Goal: Find specific page/section: Find specific page/section

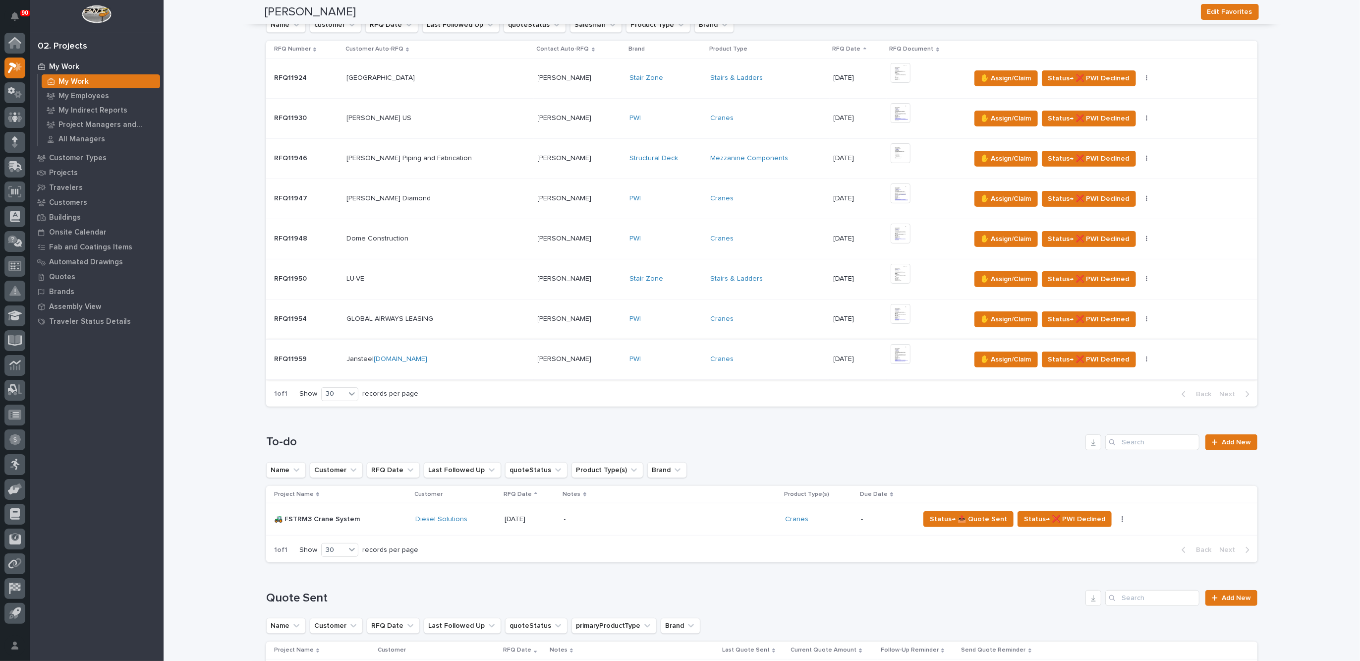
scroll to position [186, 0]
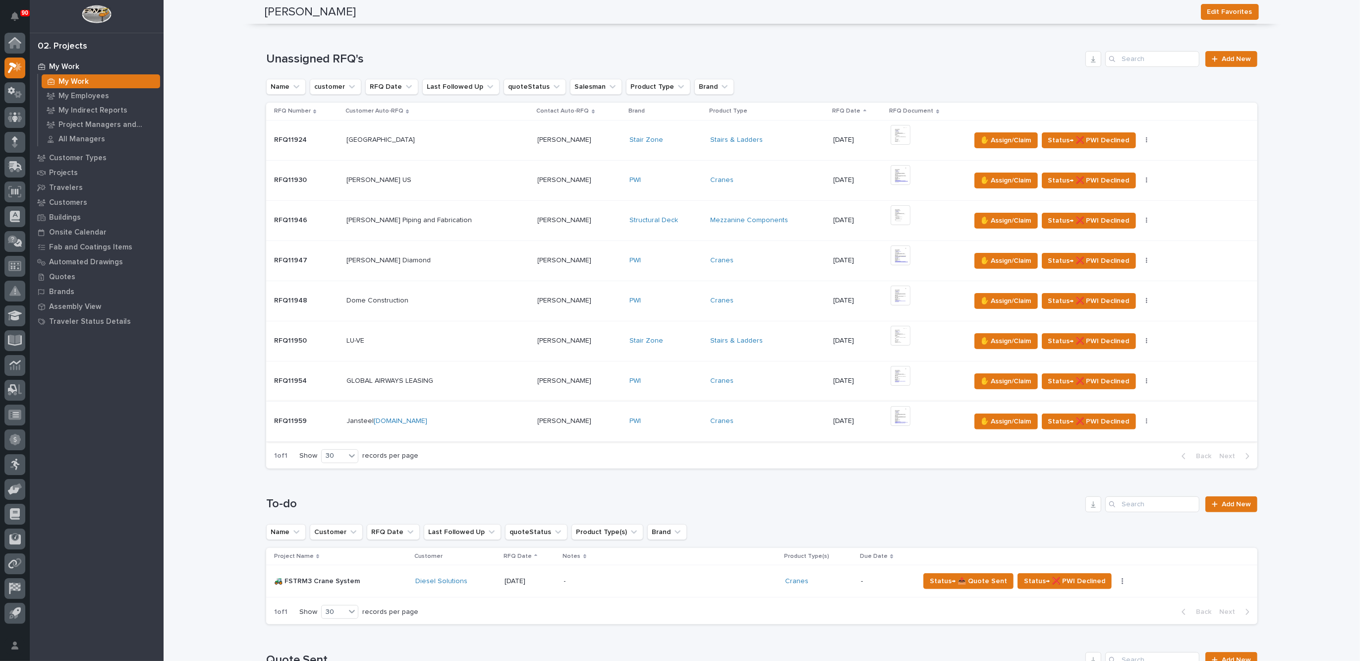
click at [891, 412] on img at bounding box center [901, 416] width 20 height 20
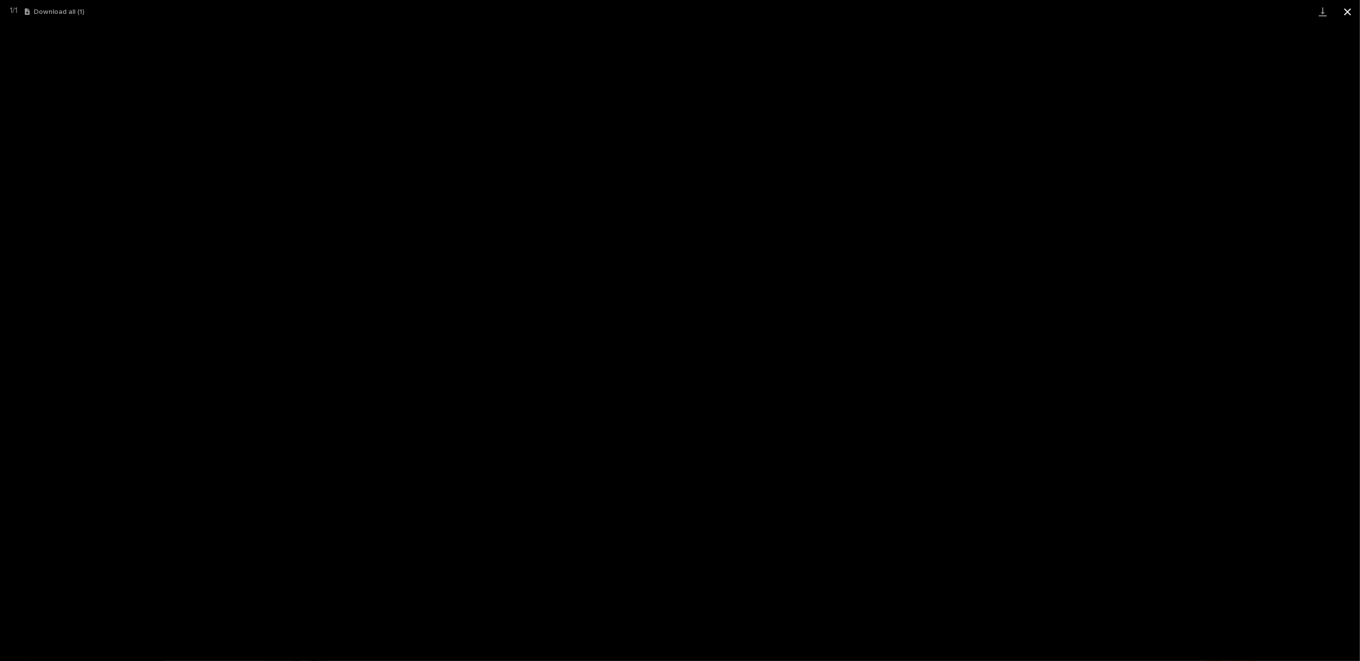
click at [1348, 7] on button "Close gallery" at bounding box center [1347, 11] width 25 height 23
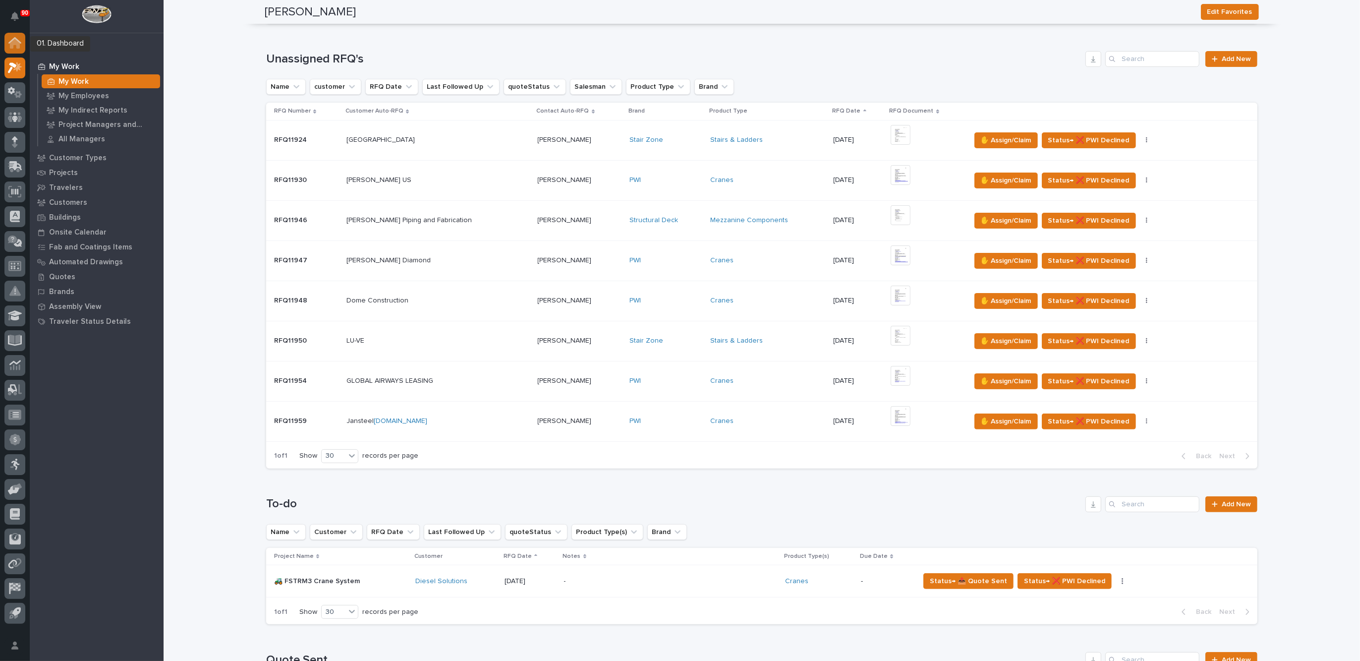
click at [10, 40] on icon at bounding box center [14, 42] width 13 height 11
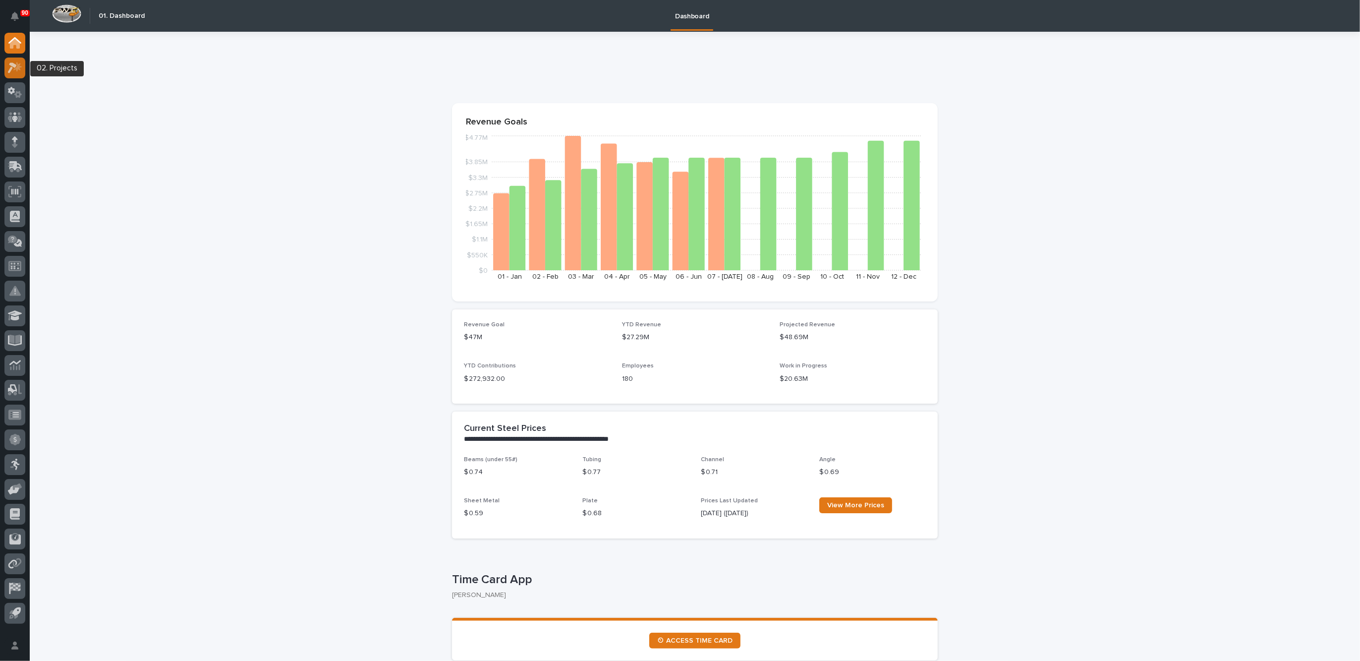
click at [11, 64] on icon at bounding box center [12, 67] width 9 height 11
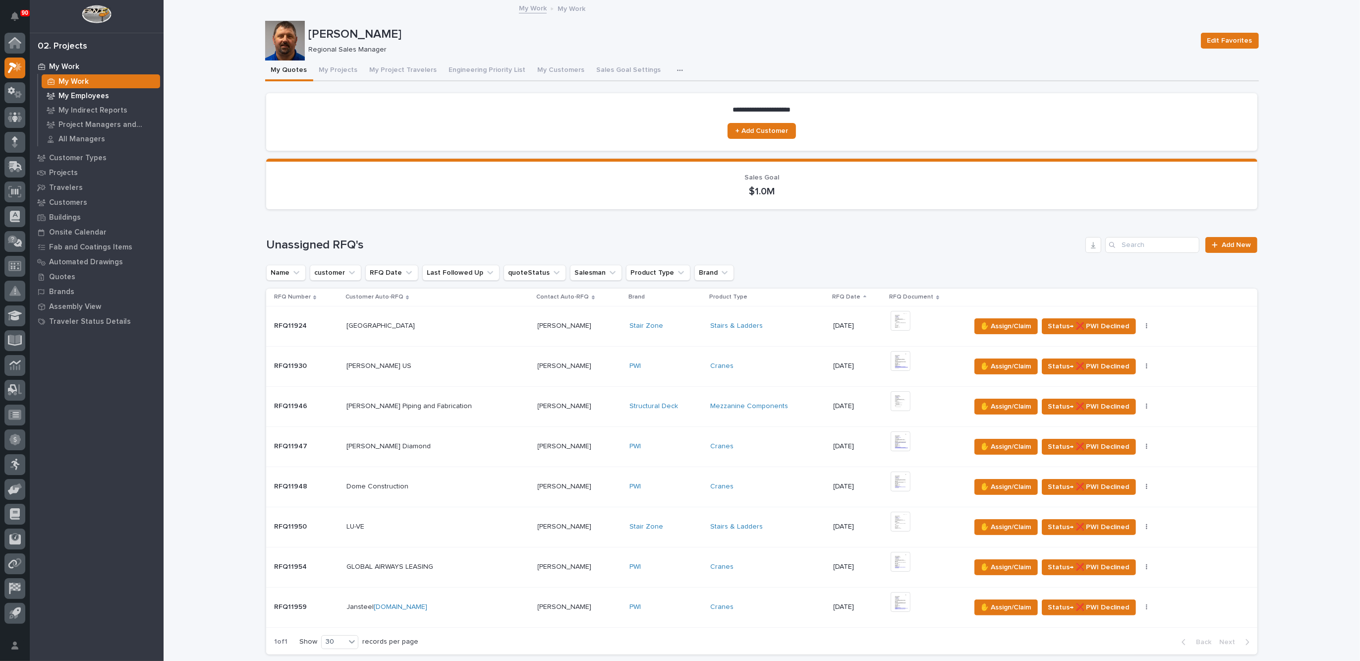
click at [94, 96] on p "My Employees" at bounding box center [83, 96] width 51 height 9
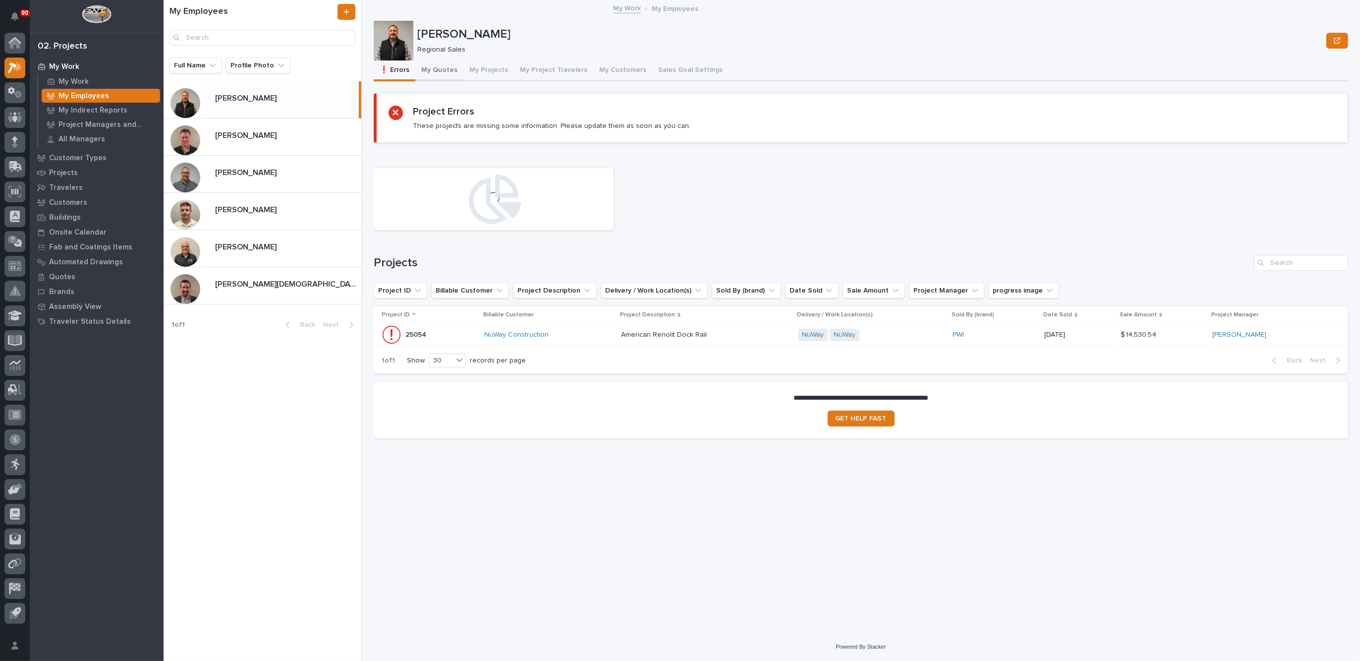
click at [434, 68] on button "My Quotes" at bounding box center [439, 70] width 48 height 21
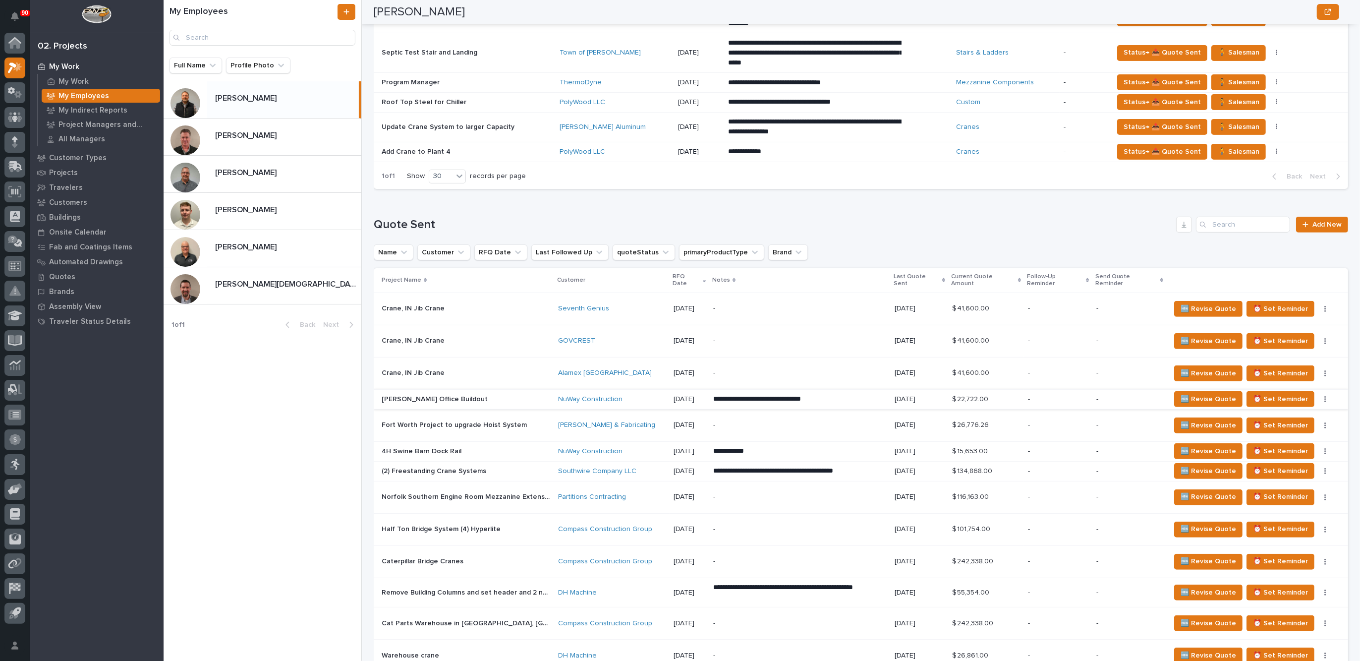
scroll to position [186, 0]
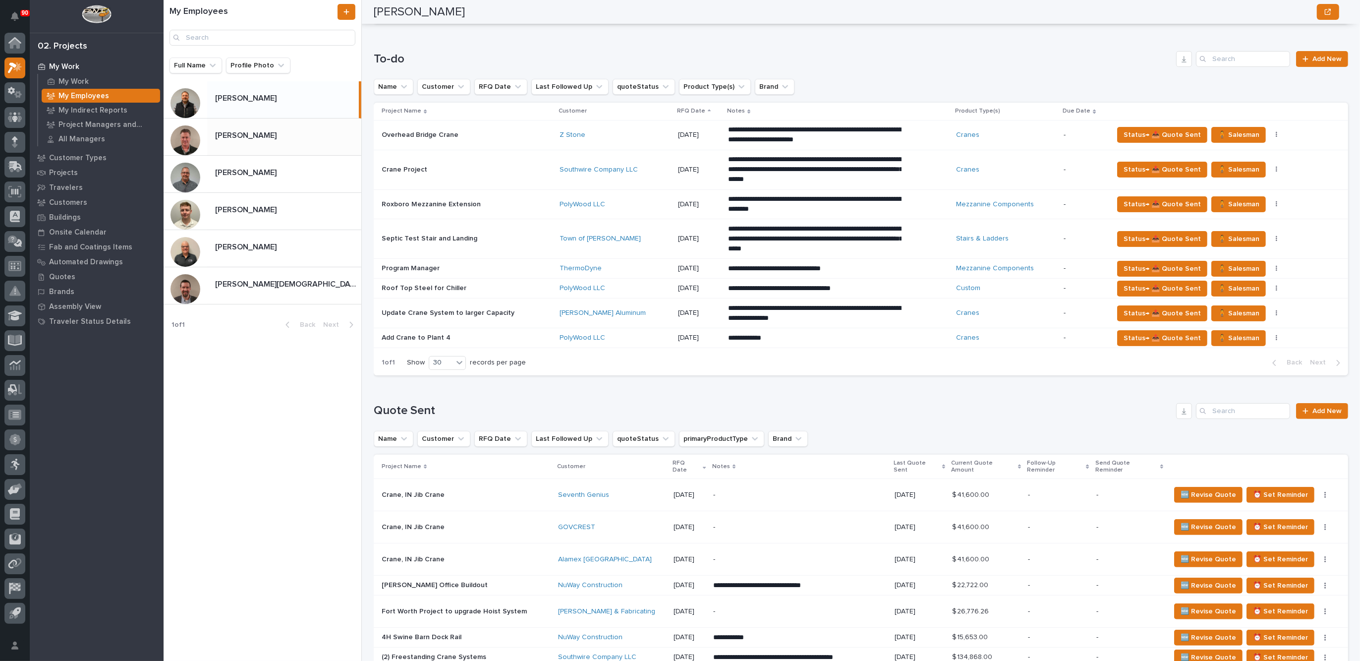
click at [253, 130] on p "[PERSON_NAME]" at bounding box center [246, 134] width 63 height 11
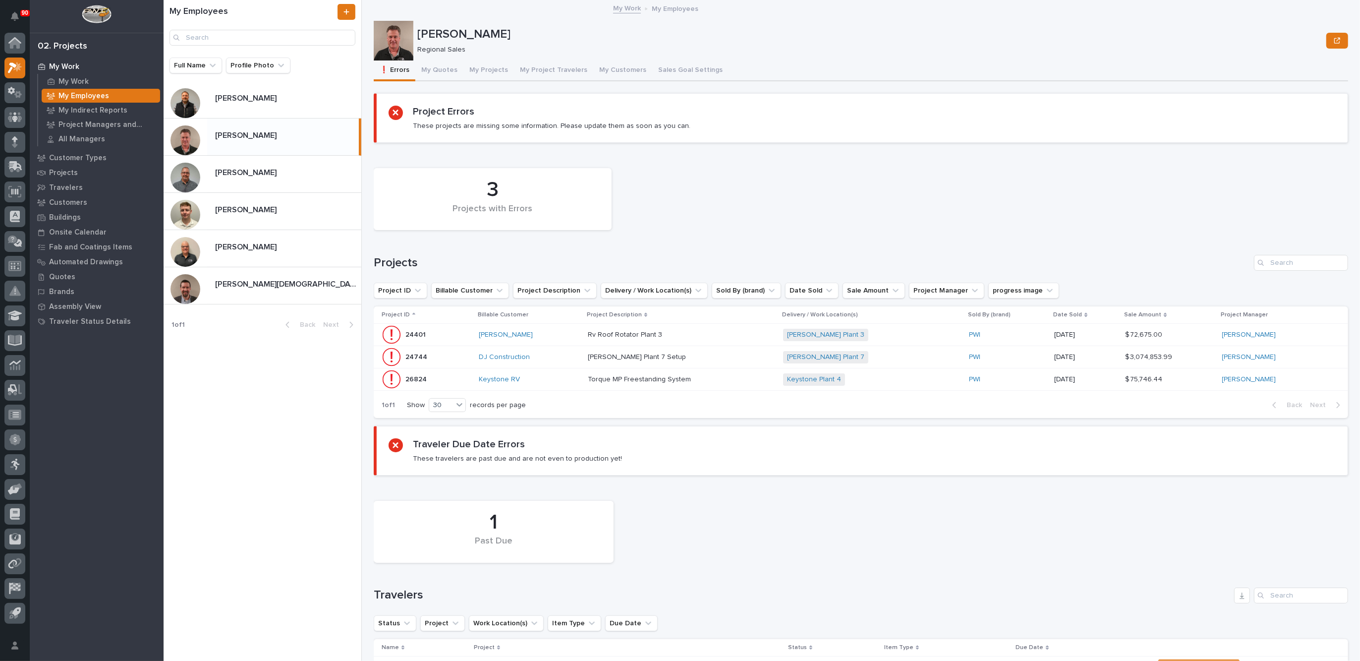
click at [739, 378] on p at bounding box center [674, 379] width 173 height 8
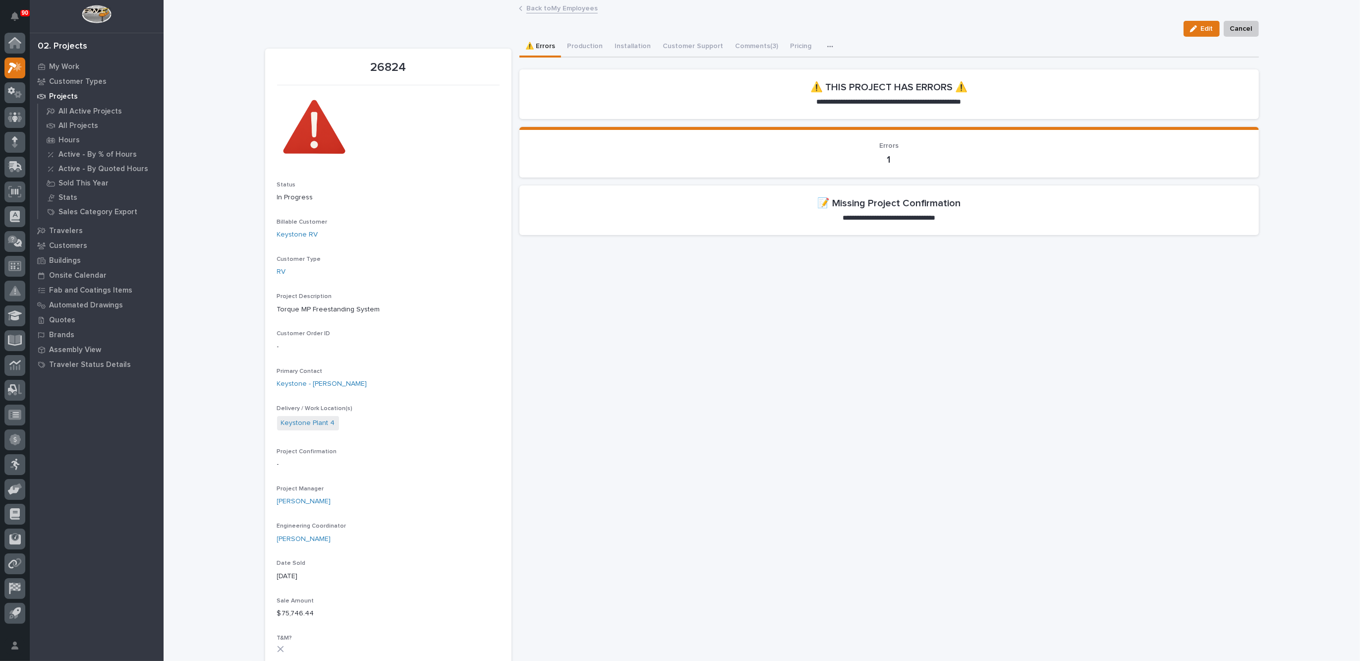
click at [547, 6] on link "Back to My Employees" at bounding box center [561, 7] width 71 height 11
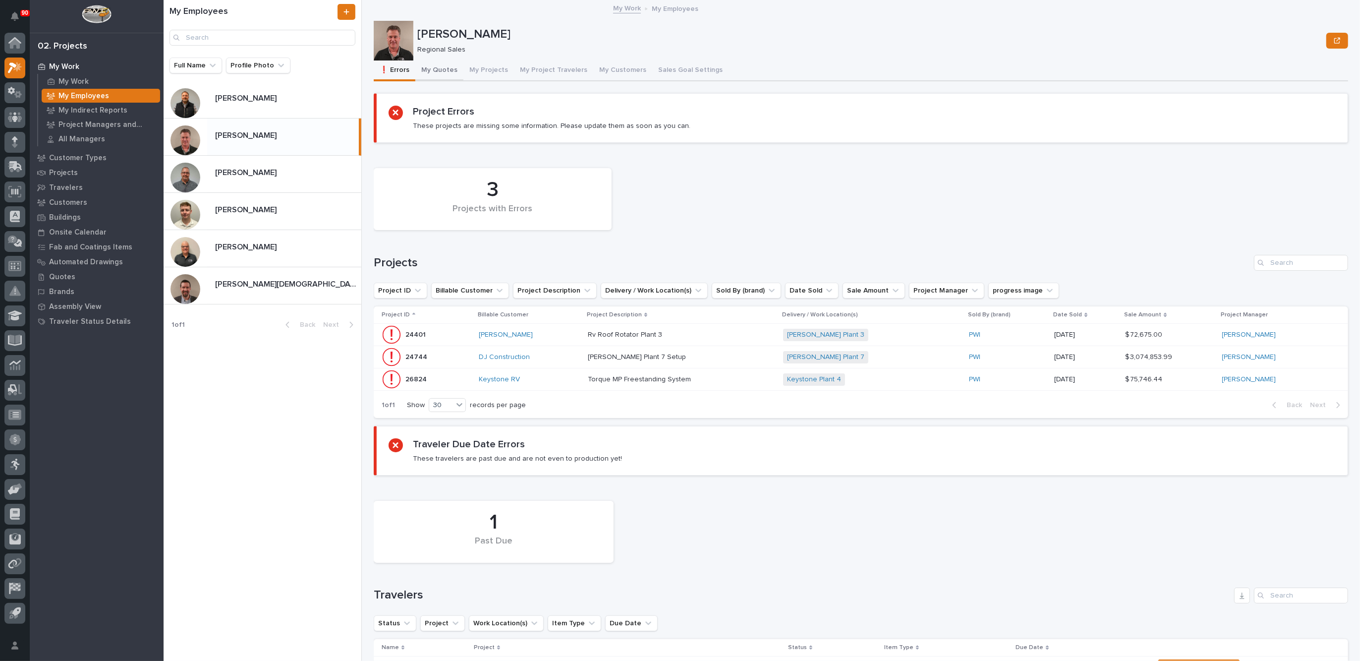
drag, startPoint x: 440, startPoint y: 69, endPoint x: 447, endPoint y: 76, distance: 9.8
click at [440, 68] on button "My Quotes" at bounding box center [439, 70] width 48 height 21
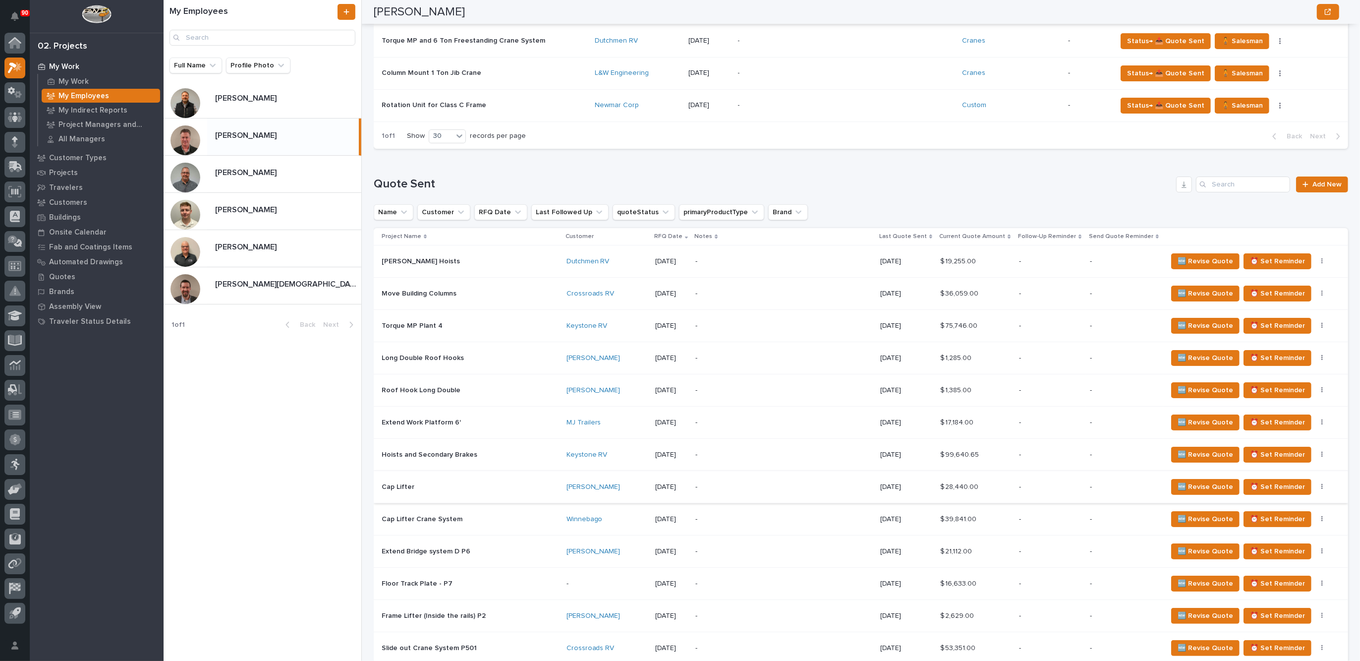
scroll to position [434, 0]
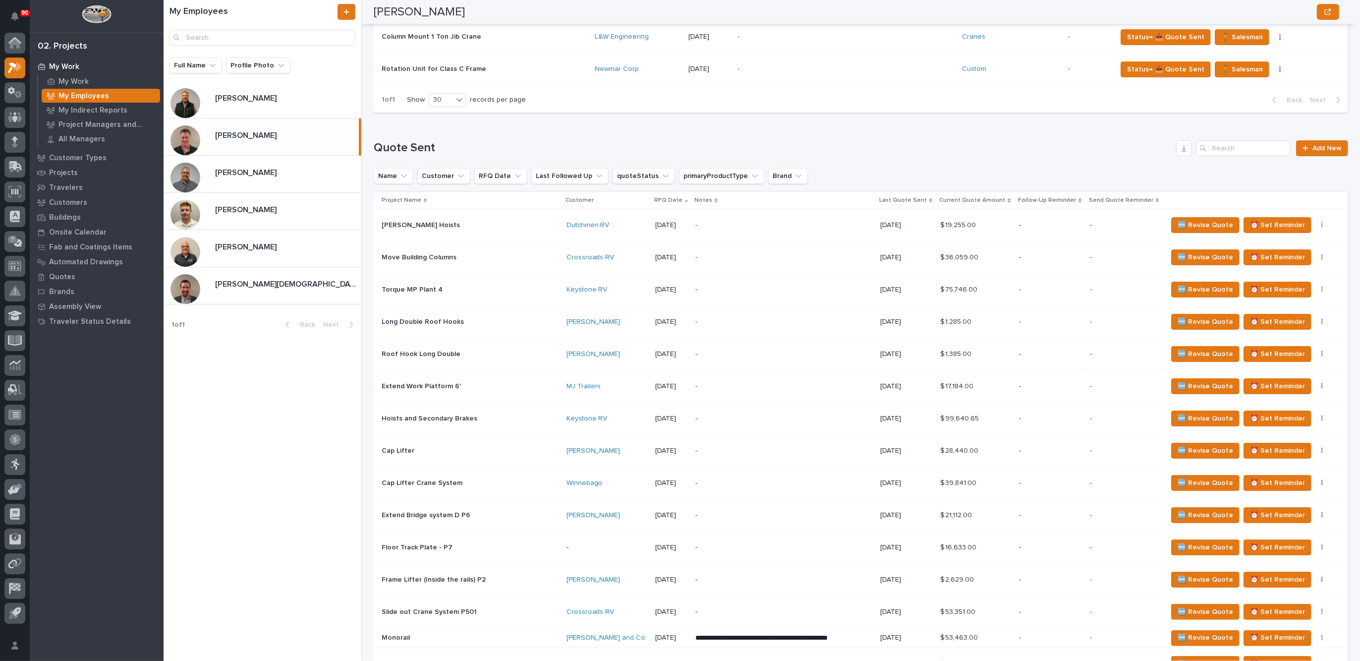
click at [754, 225] on p "-" at bounding box center [781, 225] width 173 height 8
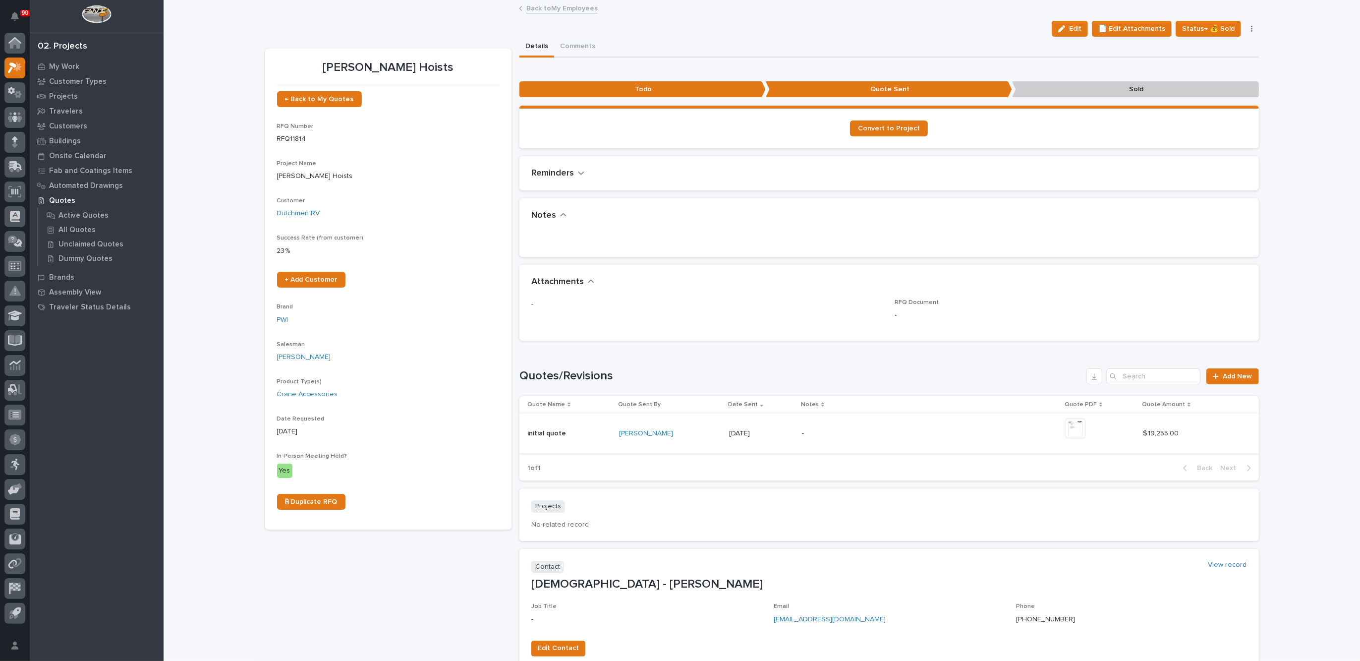
click at [1074, 426] on img at bounding box center [1076, 428] width 20 height 20
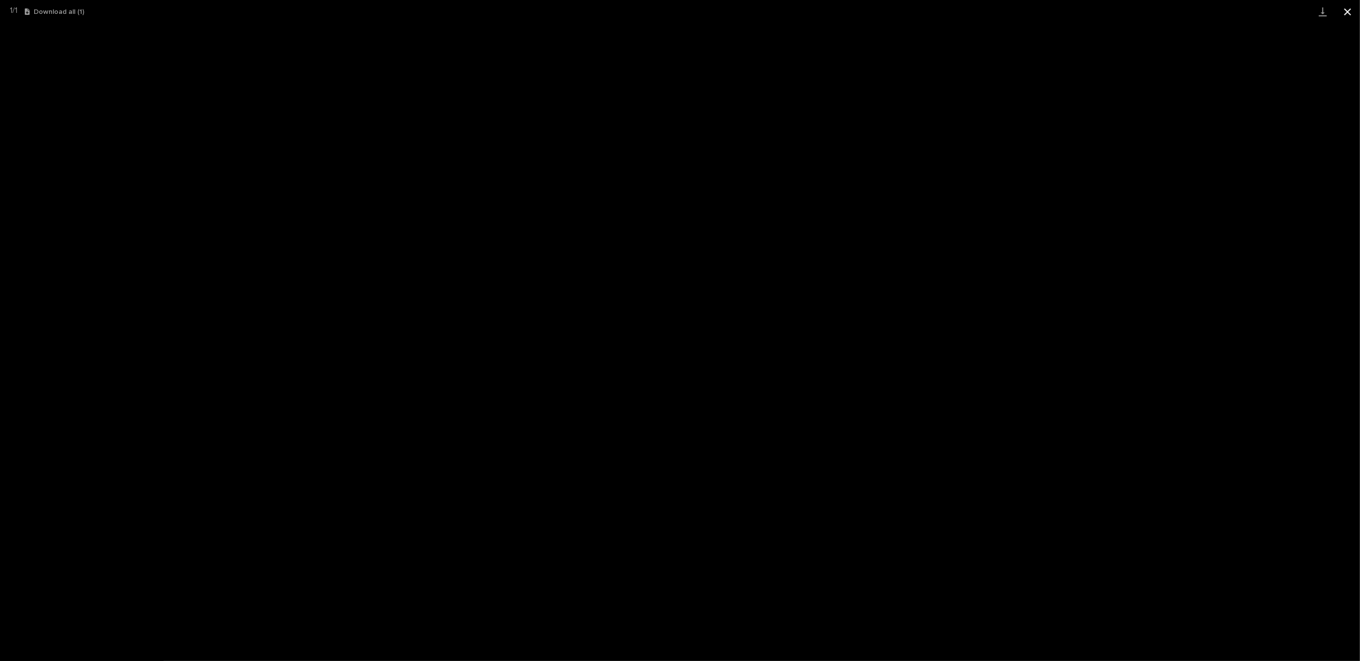
click at [1349, 9] on button "Close gallery" at bounding box center [1347, 11] width 25 height 23
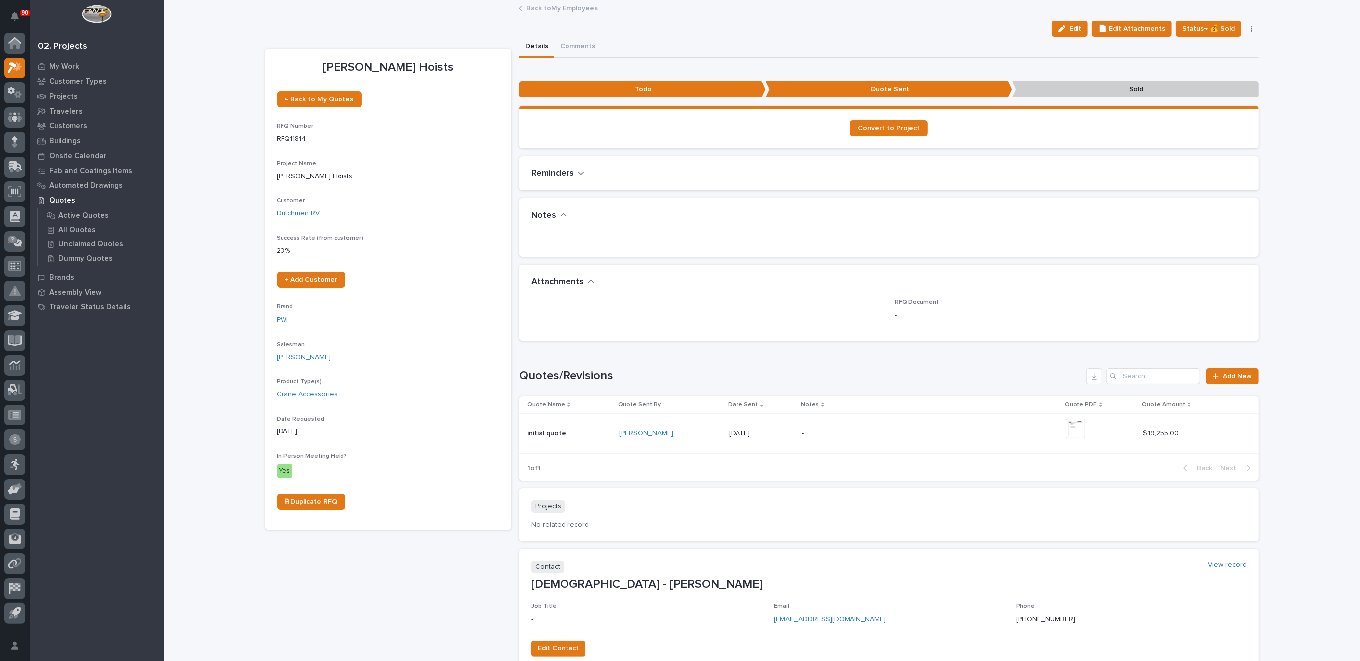
click at [549, 8] on link "Back to My Employees" at bounding box center [561, 7] width 71 height 11
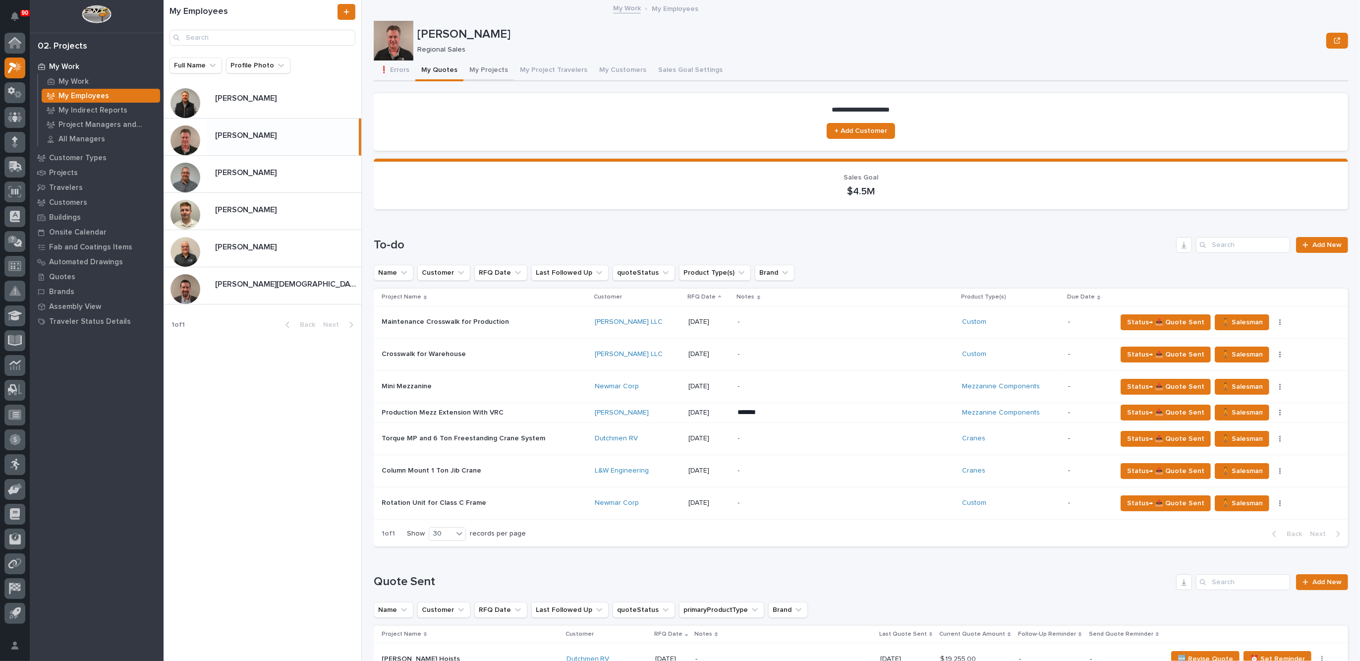
click at [482, 72] on button "My Projects" at bounding box center [488, 70] width 51 height 21
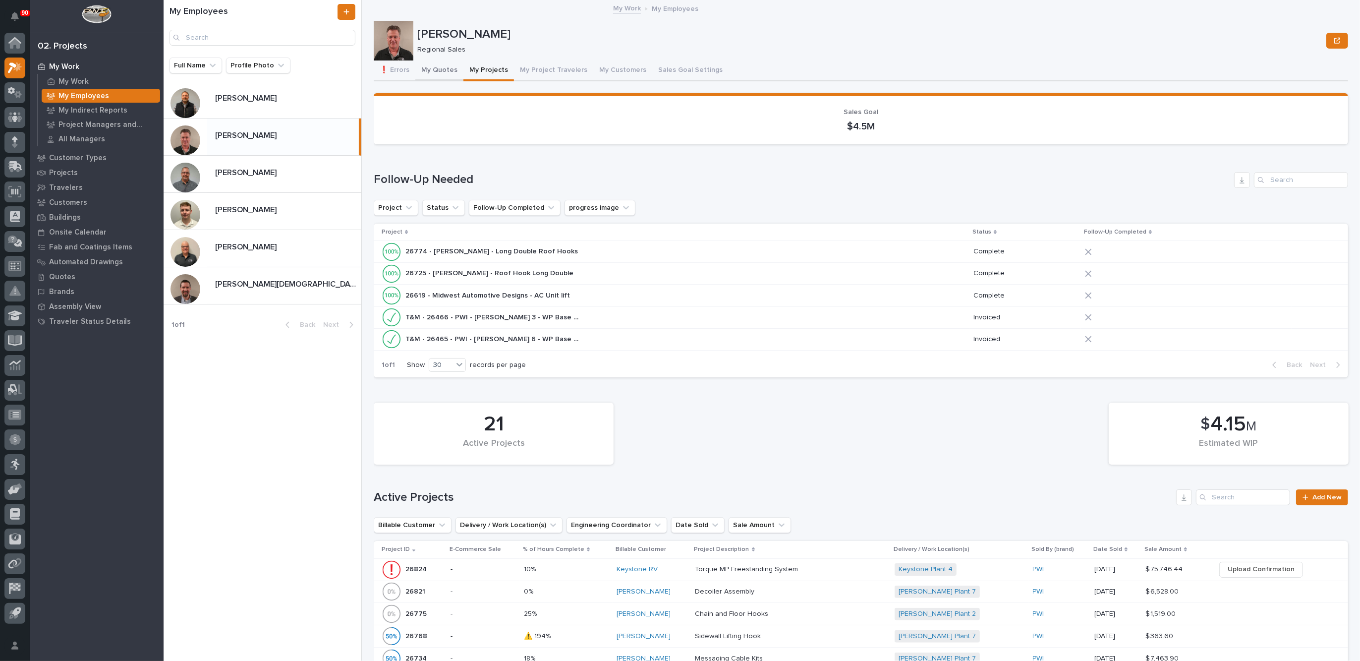
click at [437, 67] on button "My Quotes" at bounding box center [439, 70] width 48 height 21
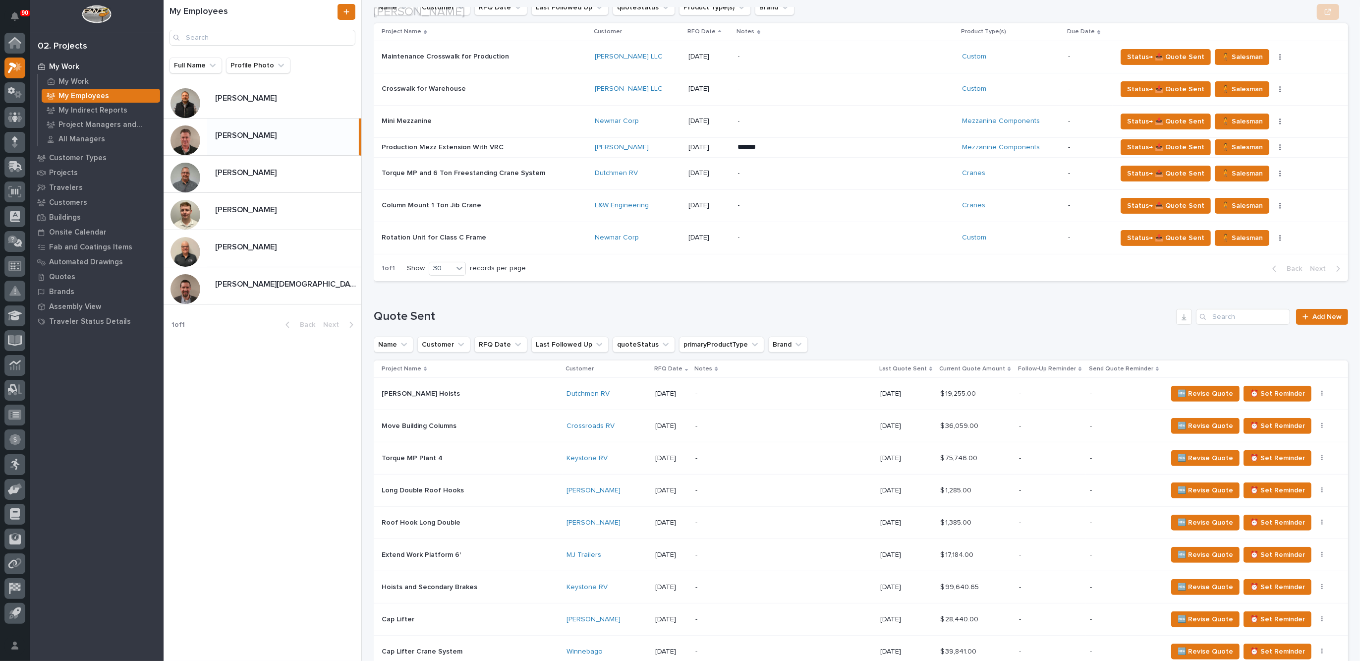
scroll to position [310, 0]
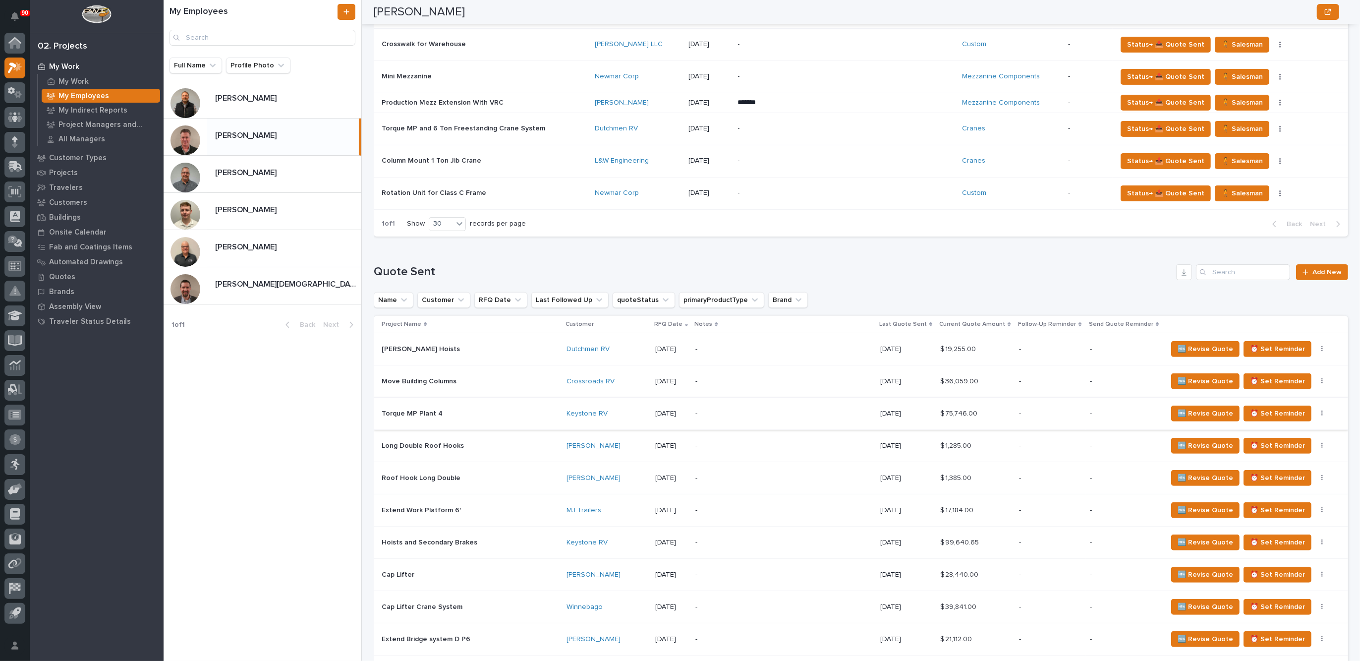
click at [1316, 411] on button "button" at bounding box center [1323, 413] width 14 height 7
click at [1039, 502] on div "-" at bounding box center [1050, 510] width 63 height 16
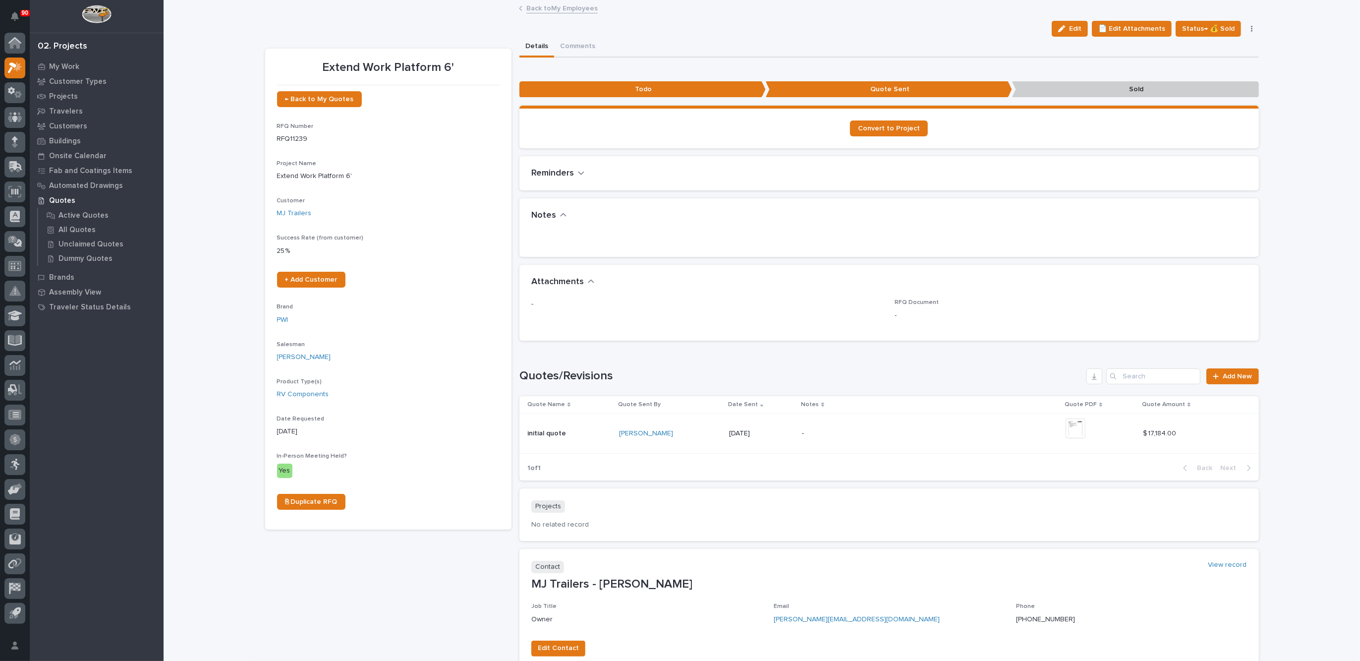
click at [540, 4] on link "Back to My Employees" at bounding box center [561, 7] width 71 height 11
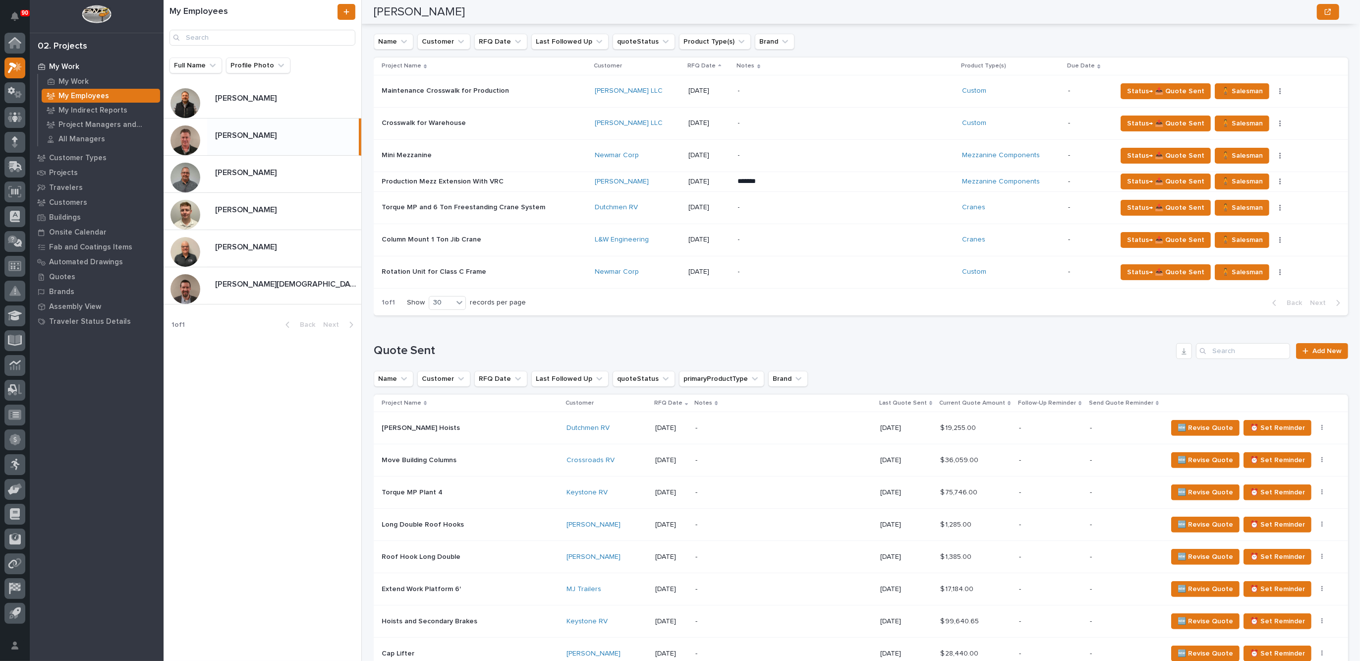
scroll to position [248, 0]
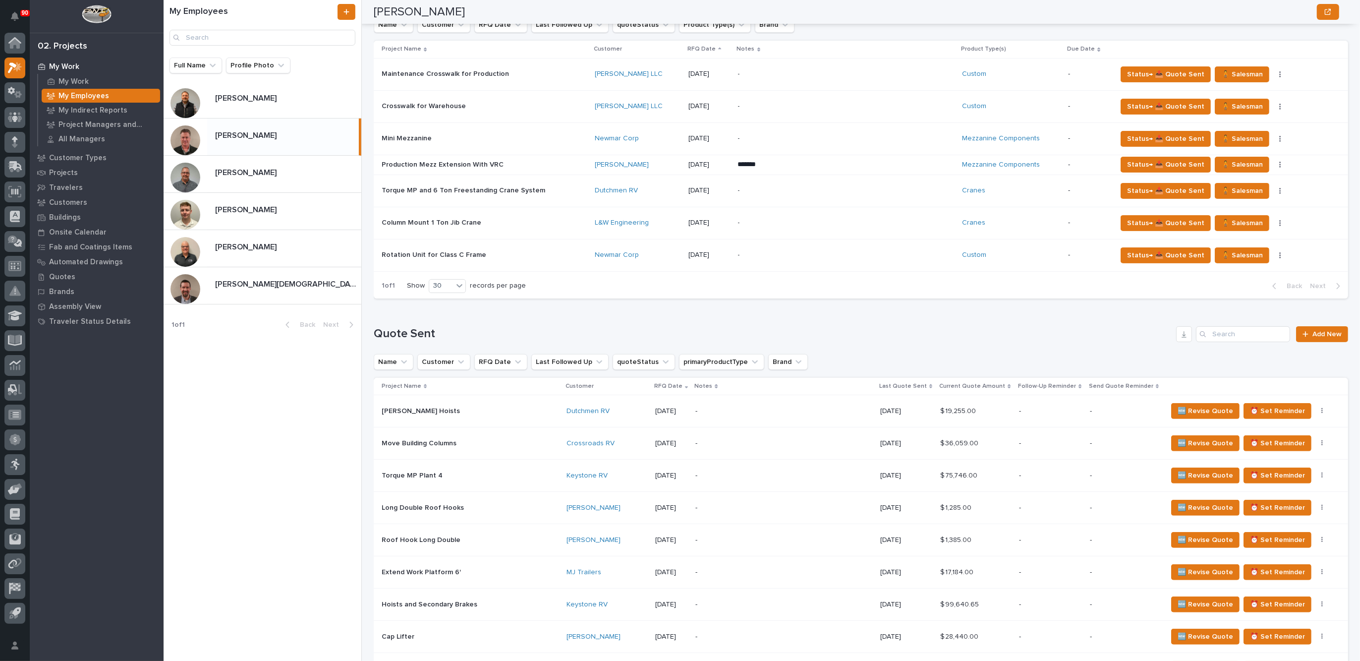
click at [726, 468] on div "-" at bounding box center [781, 475] width 173 height 22
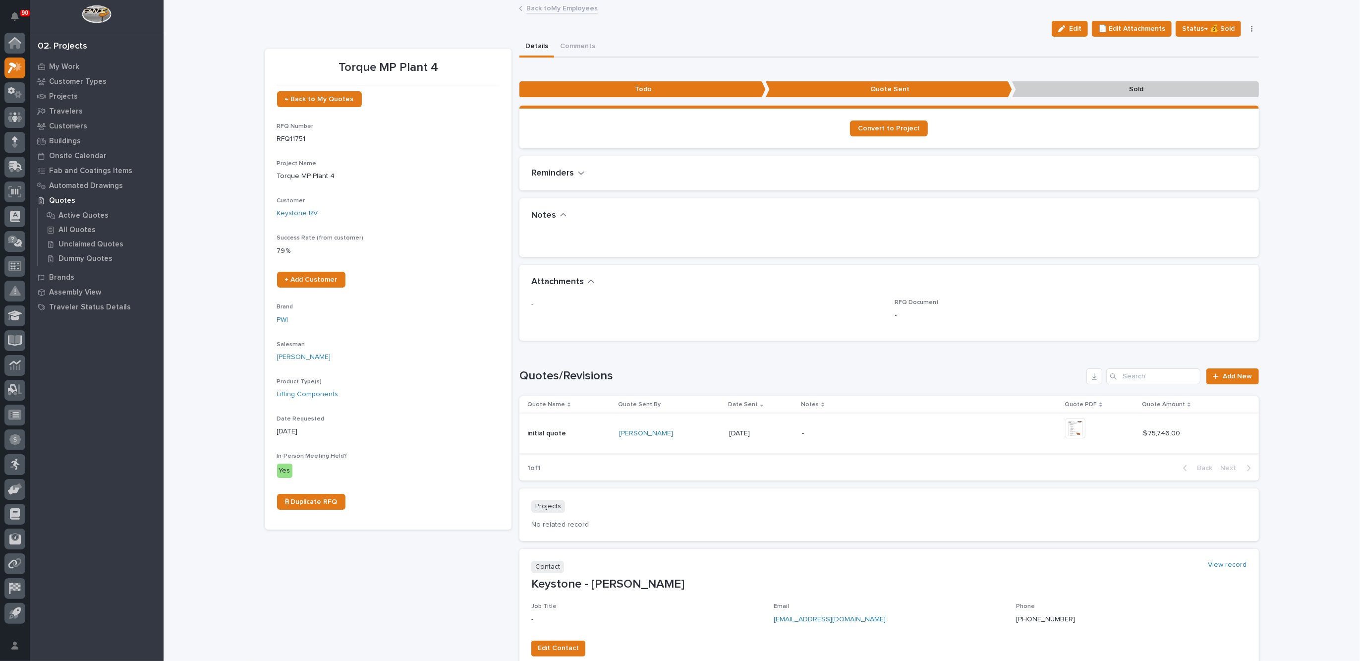
click at [1073, 426] on img at bounding box center [1076, 428] width 20 height 20
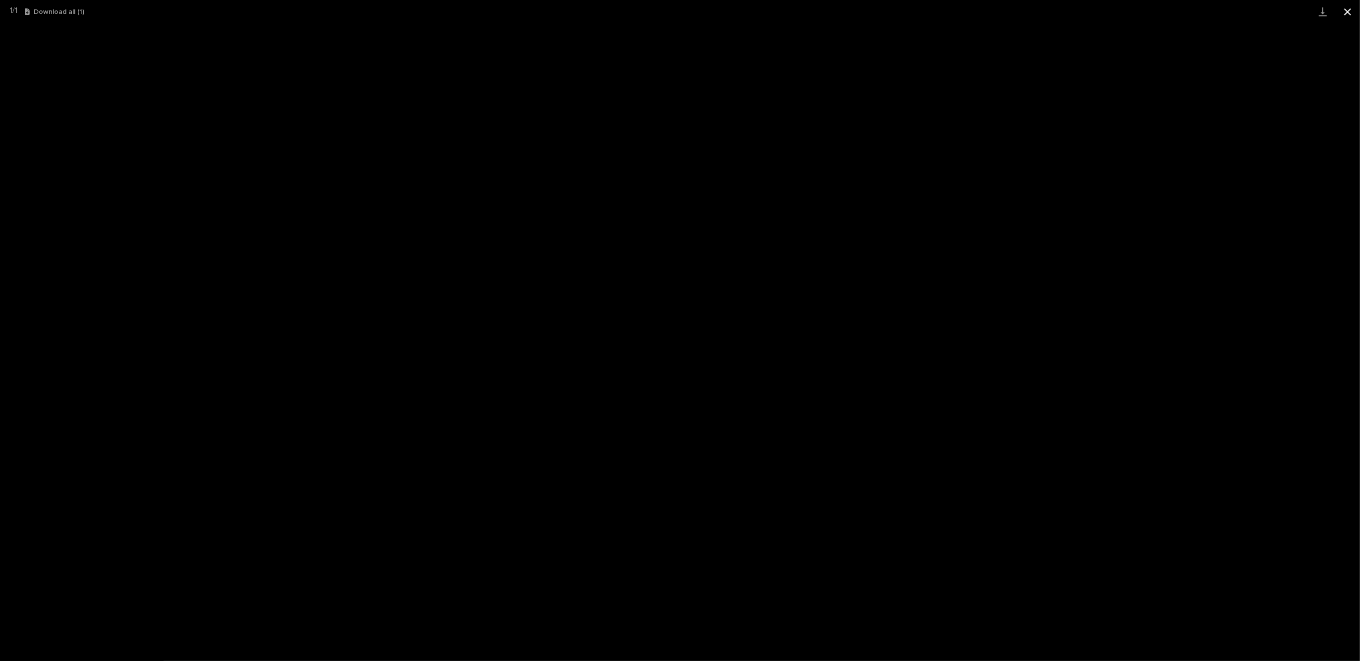
click at [1347, 6] on button "Close gallery" at bounding box center [1347, 11] width 25 height 23
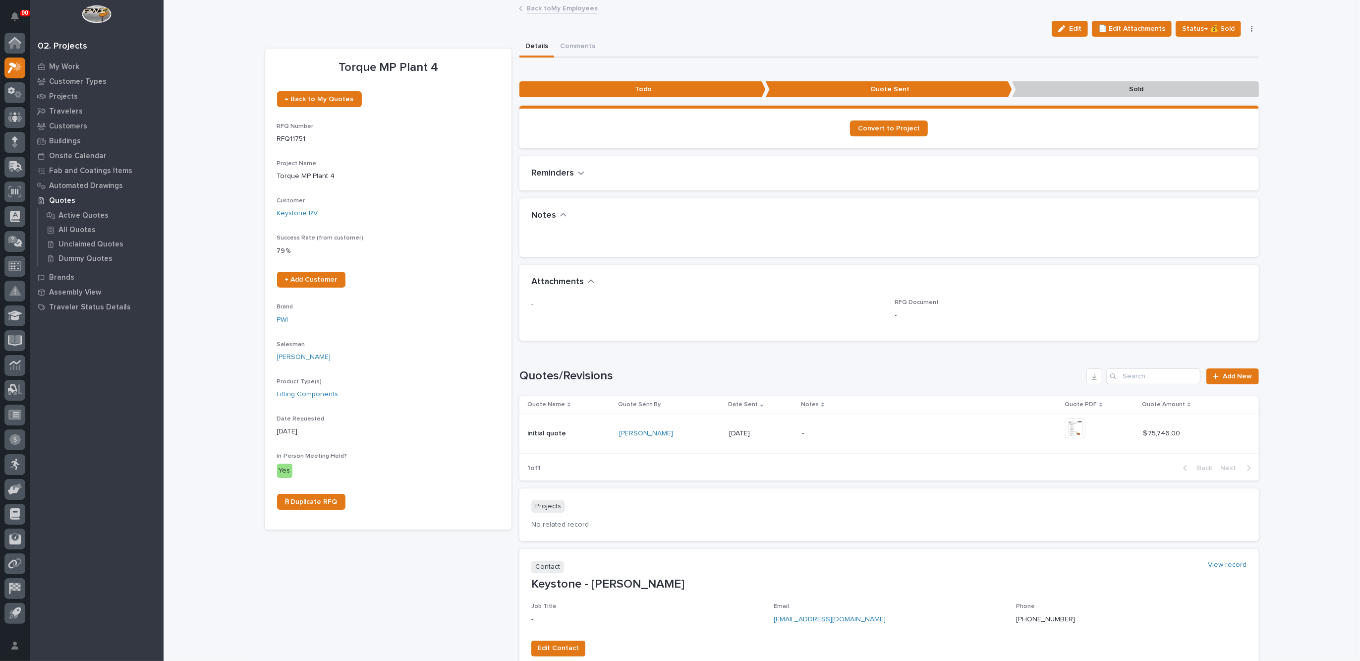
click at [539, 5] on link "Back to My Employees" at bounding box center [561, 7] width 71 height 11
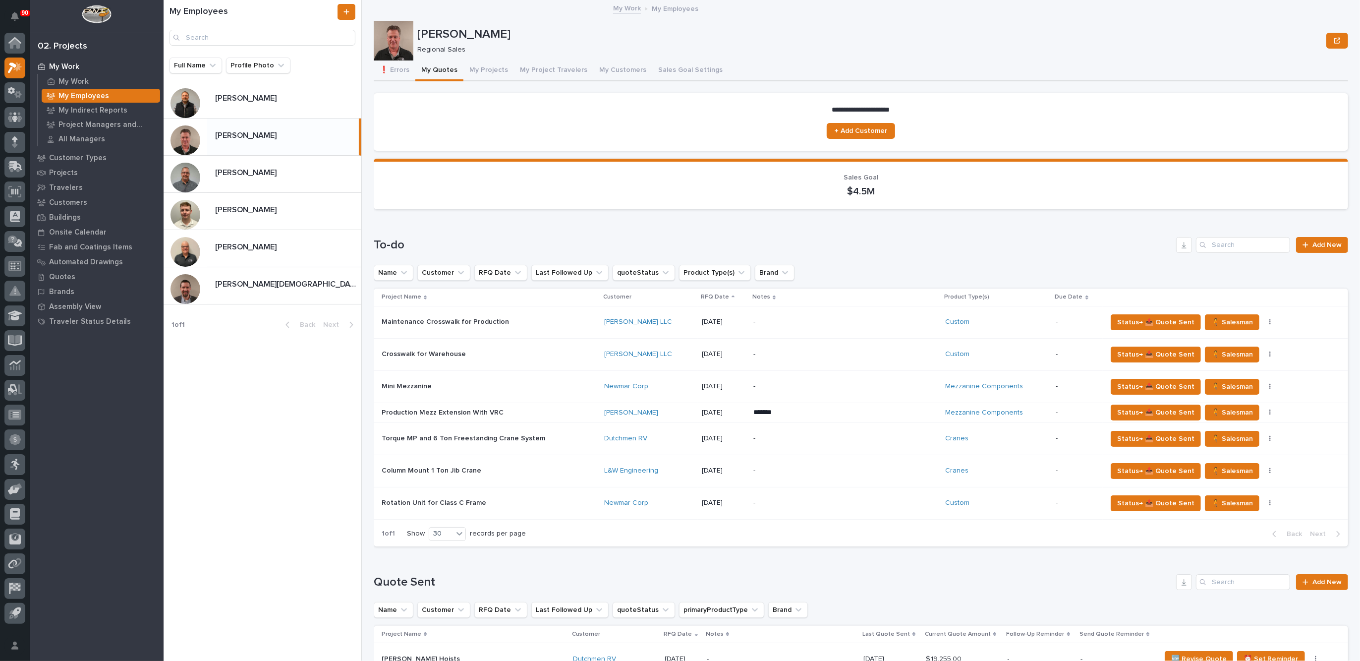
drag, startPoint x: 258, startPoint y: 102, endPoint x: 460, endPoint y: 154, distance: 208.0
click at [258, 102] on p "[PERSON_NAME]" at bounding box center [246, 97] width 63 height 11
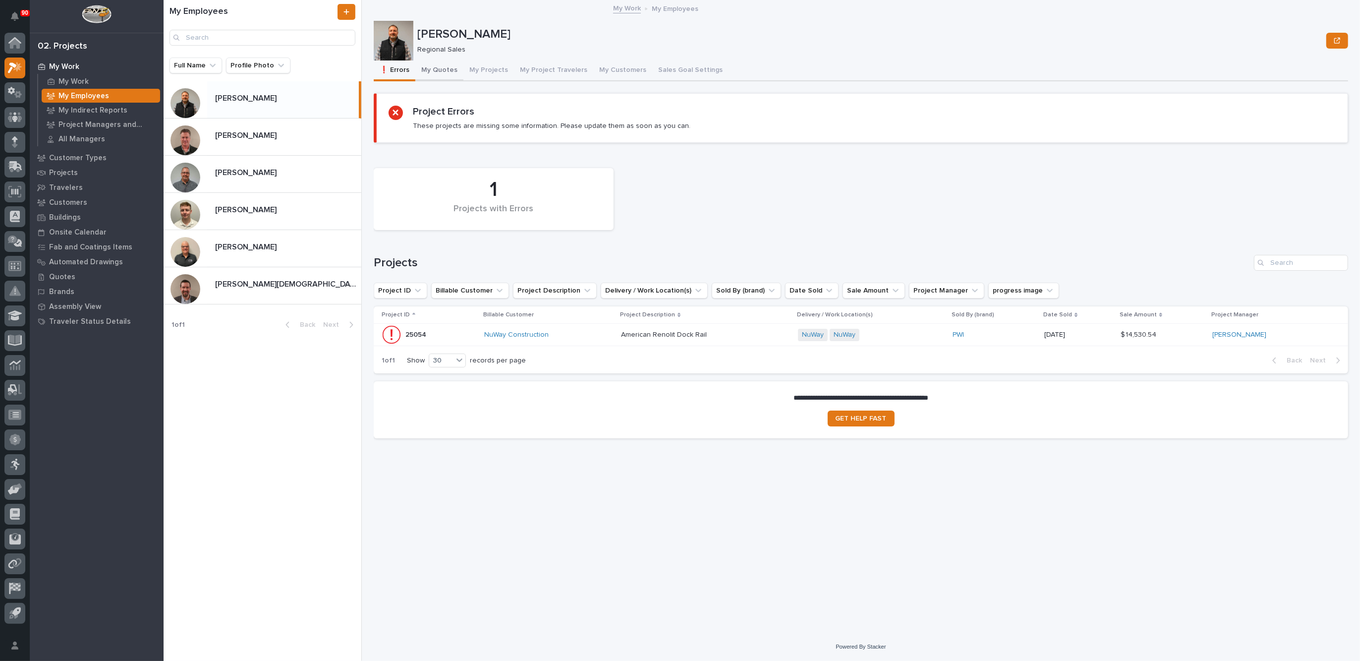
click at [436, 72] on button "My Quotes" at bounding box center [439, 70] width 48 height 21
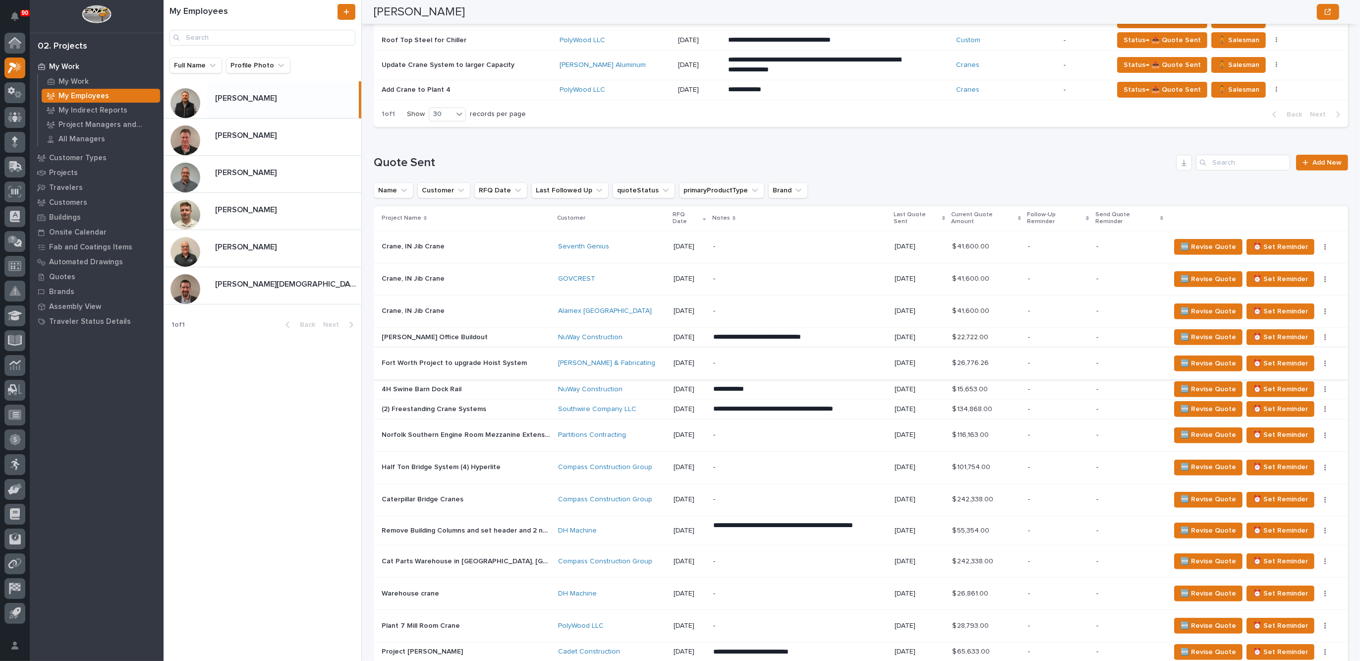
scroll to position [496, 0]
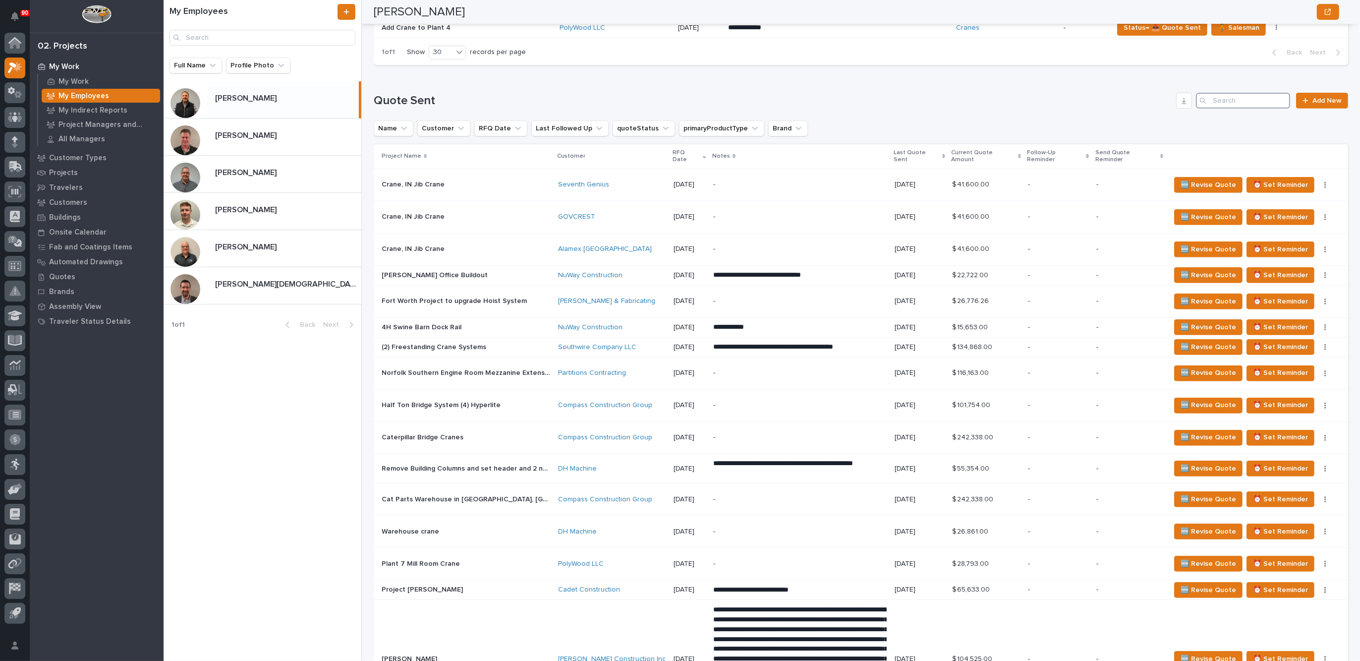
click at [1207, 100] on input "Search" at bounding box center [1243, 101] width 94 height 16
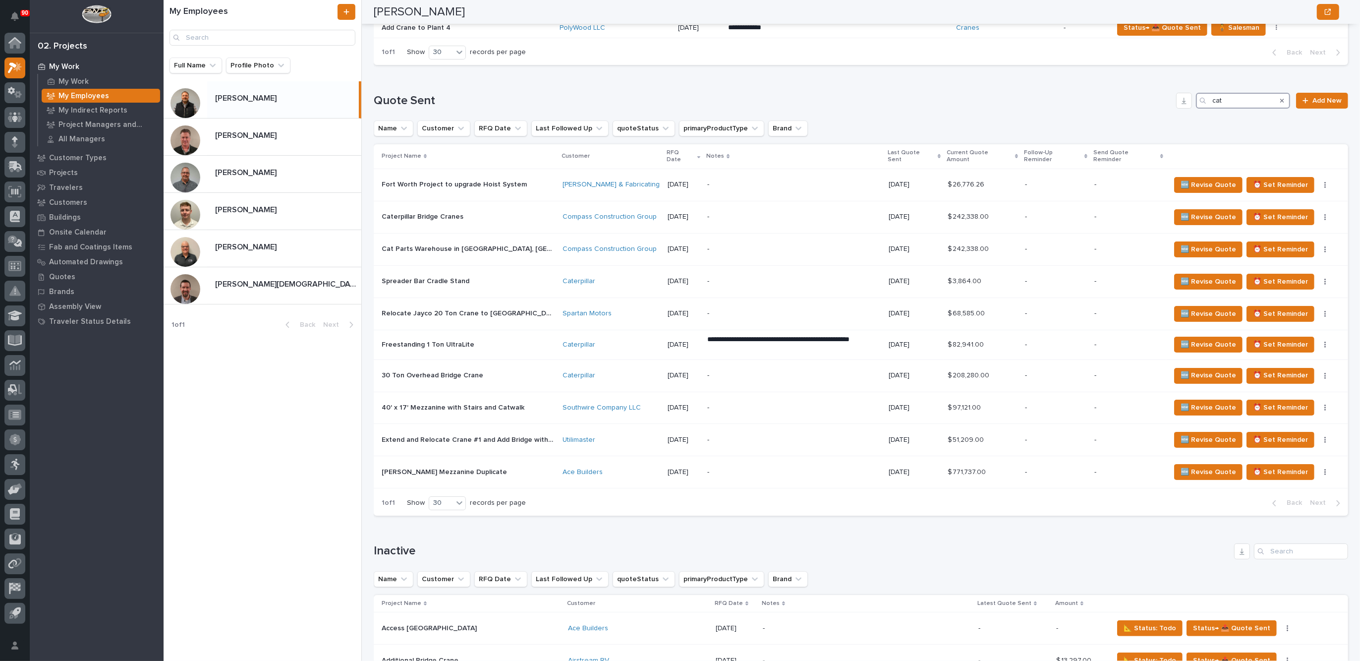
type input "cat"
click at [1280, 98] on icon "Search" at bounding box center [1282, 101] width 4 height 6
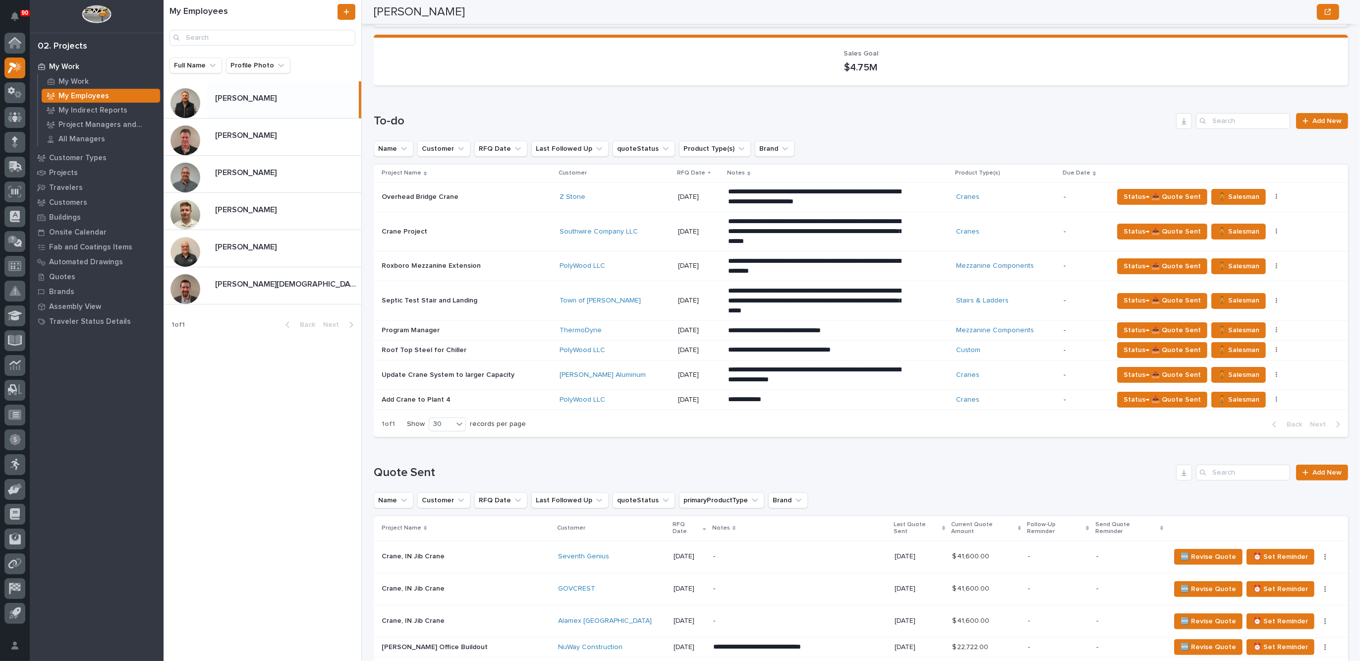
scroll to position [0, 0]
